Goal: Task Accomplishment & Management: Complete application form

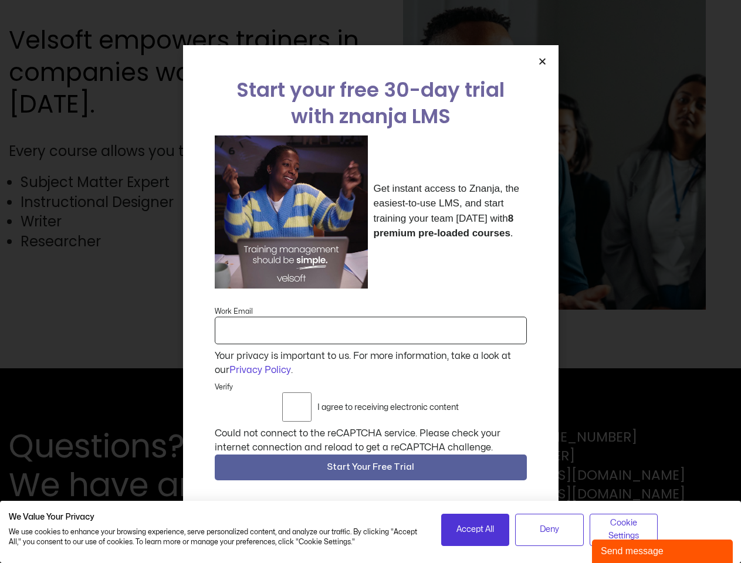
click at [370, 282] on div "Get instant access to Znanja, the easiest-to-use LMS, and start training your t…" at bounding box center [371, 211] width 312 height 153
click at [542, 61] on icon "Close" at bounding box center [542, 61] width 9 height 9
click at [371, 467] on span "Start Your Free Trial" at bounding box center [370, 467] width 87 height 14
